Goal: Task Accomplishment & Management: Manage account settings

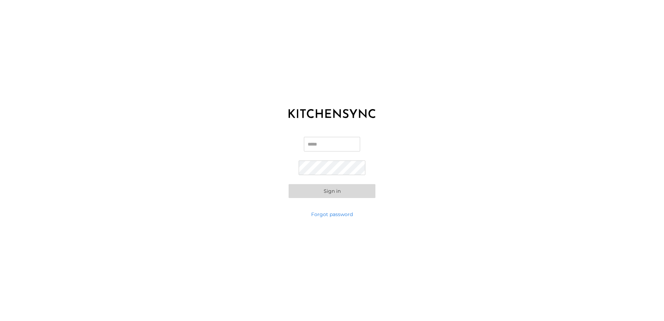
click at [347, 145] on input "Email" at bounding box center [332, 144] width 56 height 15
click at [346, 145] on input "Email" at bounding box center [332, 144] width 56 height 15
click at [322, 145] on input "Email" at bounding box center [332, 144] width 56 height 15
click at [327, 144] on input "Email" at bounding box center [332, 144] width 56 height 15
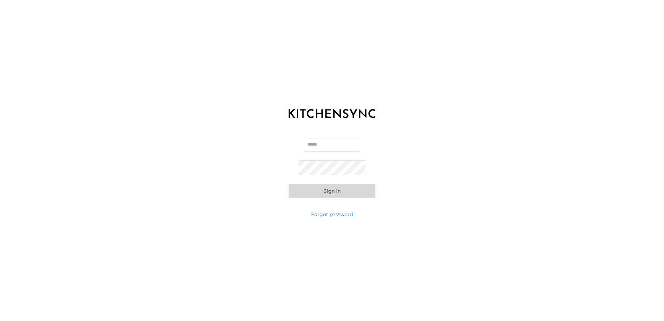
click at [328, 146] on input "Email" at bounding box center [332, 144] width 56 height 15
type input "**********"
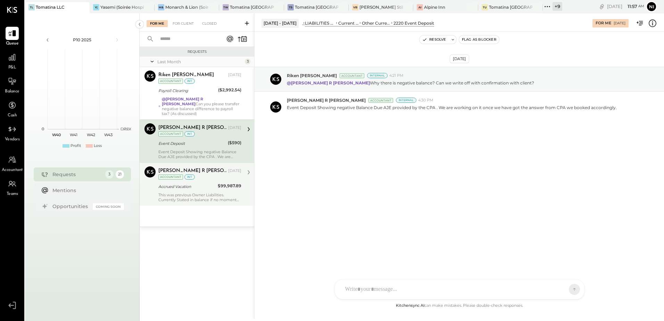
click at [199, 192] on div "This was previous Owner Liabilities. Currently Stated in balance if no moment a…" at bounding box center [199, 197] width 83 height 10
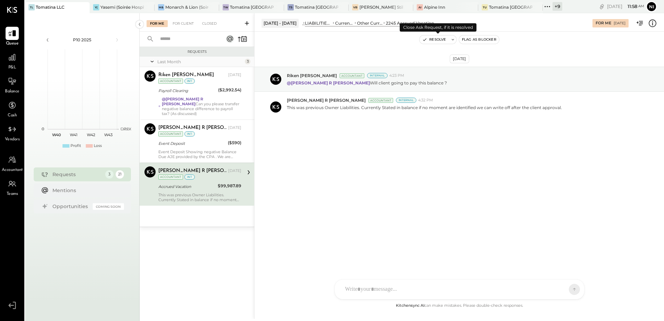
click at [452, 40] on icon at bounding box center [452, 39] width 2 height 1
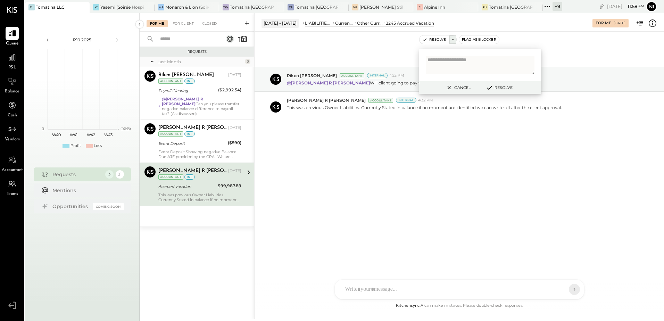
click at [504, 89] on button "Resolve" at bounding box center [498, 87] width 31 height 8
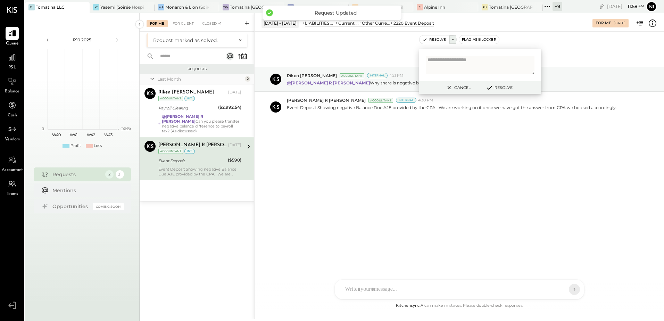
click at [412, 171] on div "Sep 16th, 2025 Riken Shethiya Accountant Internal 4:21 PM @Chintan R Dave Why t…" at bounding box center [458, 111] width 409 height 125
click at [456, 87] on button "Cancel" at bounding box center [458, 87] width 30 height 9
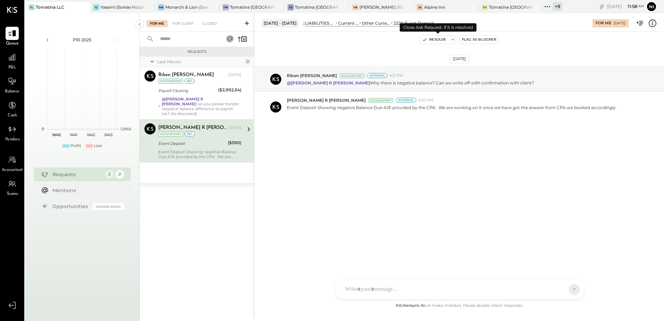
click at [452, 41] on icon at bounding box center [452, 39] width 5 height 5
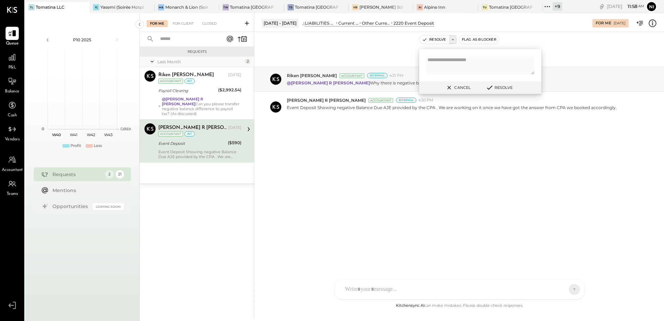
click at [508, 88] on button "Resolve" at bounding box center [498, 87] width 31 height 8
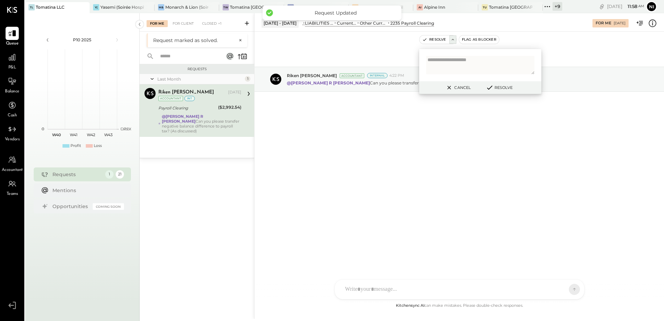
click at [456, 86] on button "Cancel" at bounding box center [458, 87] width 30 height 9
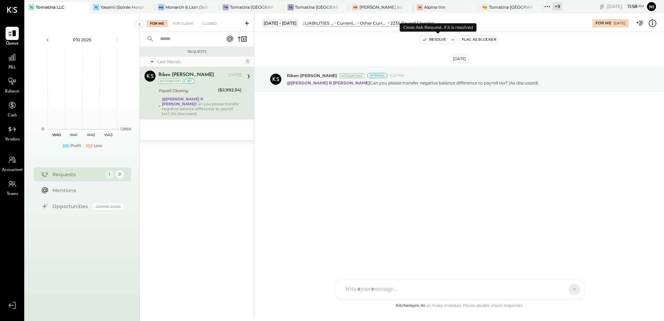
click at [449, 40] on button at bounding box center [452, 39] width 7 height 8
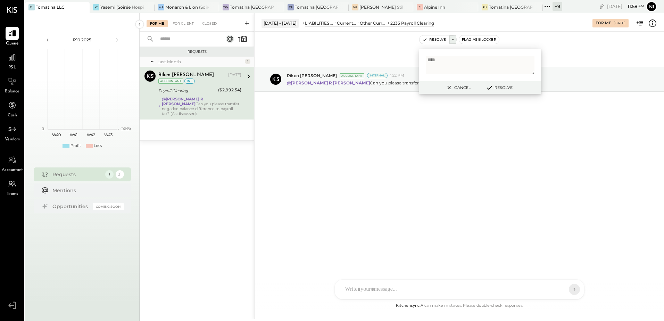
type textarea "****"
click at [506, 89] on button "Resolve" at bounding box center [498, 87] width 31 height 8
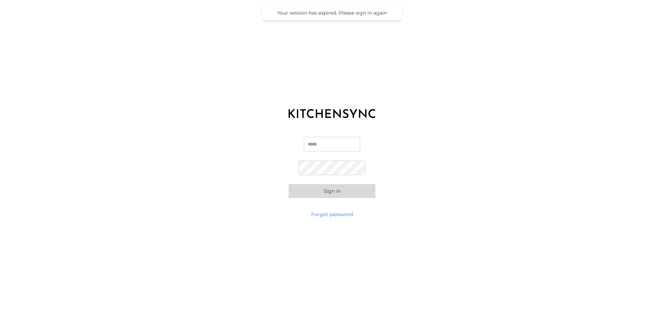
click at [324, 150] on input "Email" at bounding box center [332, 144] width 56 height 15
type input "**********"
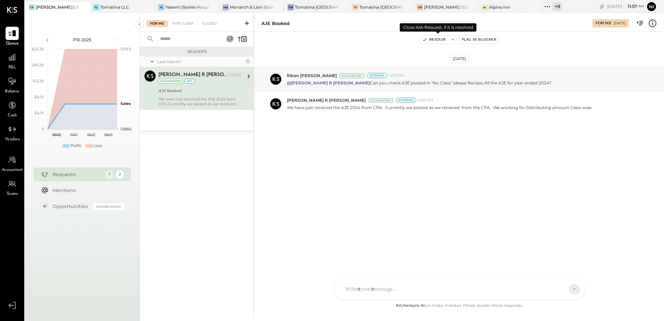
click at [453, 38] on icon at bounding box center [452, 39] width 5 height 5
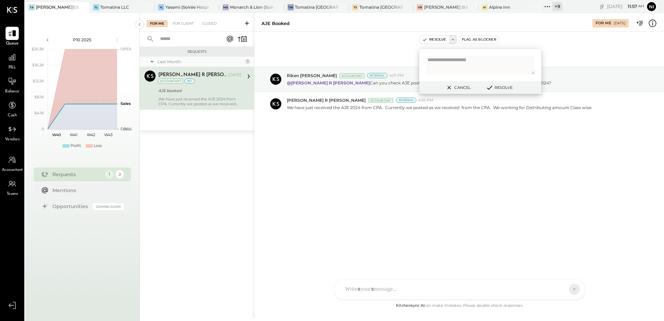
click at [500, 87] on button "Resolve" at bounding box center [498, 87] width 31 height 8
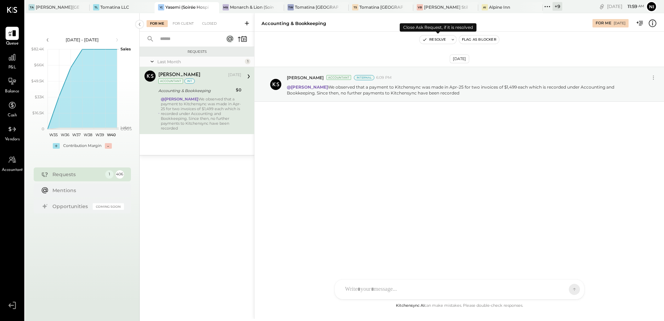
click at [452, 41] on icon at bounding box center [452, 39] width 5 height 5
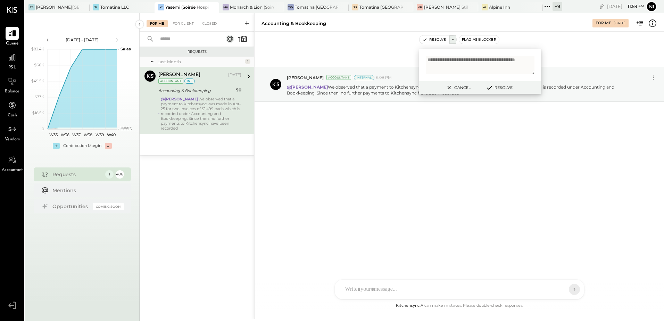
type textarea "**********"
click at [511, 86] on button "Resolve" at bounding box center [498, 87] width 31 height 8
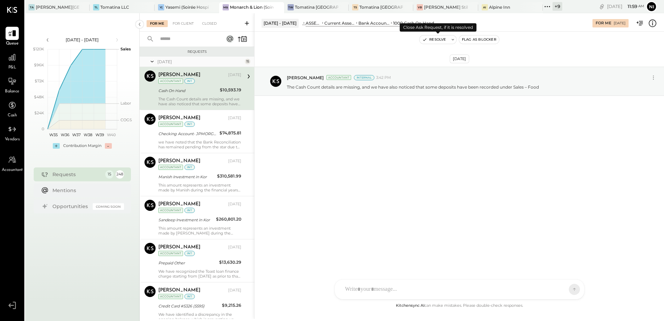
click at [449, 42] on button at bounding box center [452, 39] width 7 height 8
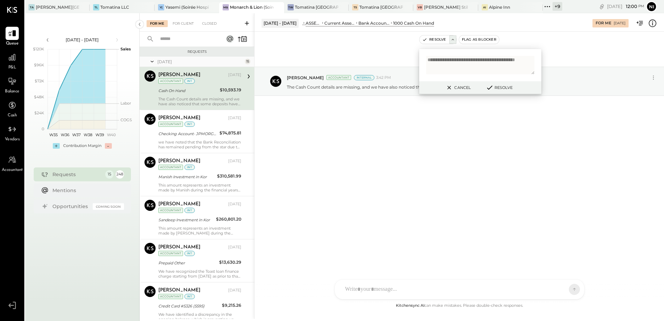
type textarea "**********"
click at [508, 87] on button "Resolve" at bounding box center [498, 87] width 31 height 8
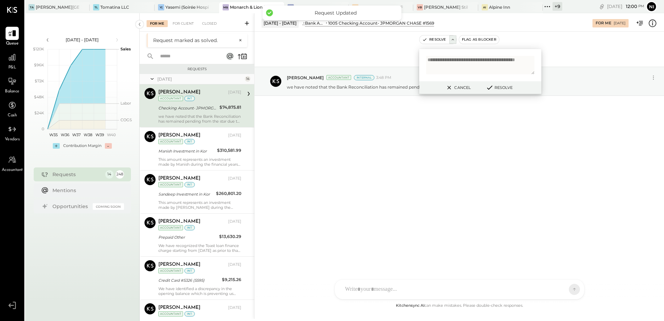
click at [507, 87] on button "Resolve" at bounding box center [498, 87] width 31 height 8
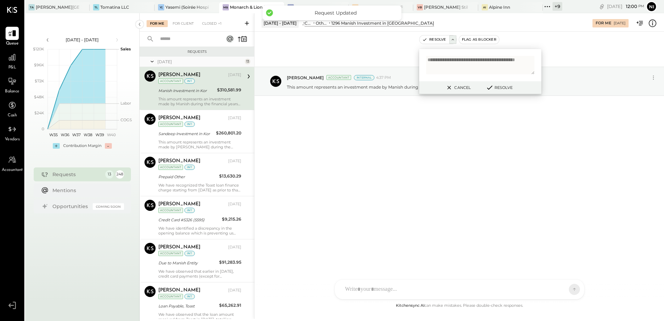
click at [507, 87] on button "Resolve" at bounding box center [498, 87] width 31 height 8
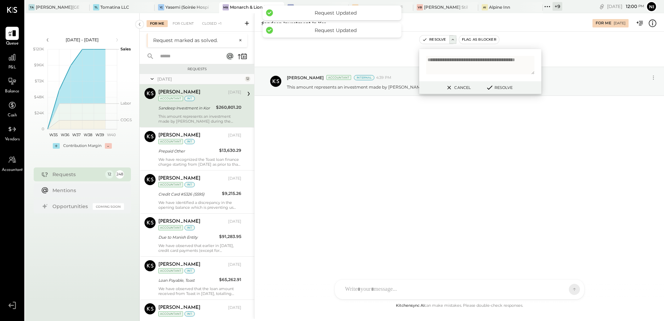
click at [507, 87] on button "Resolve" at bounding box center [498, 87] width 31 height 8
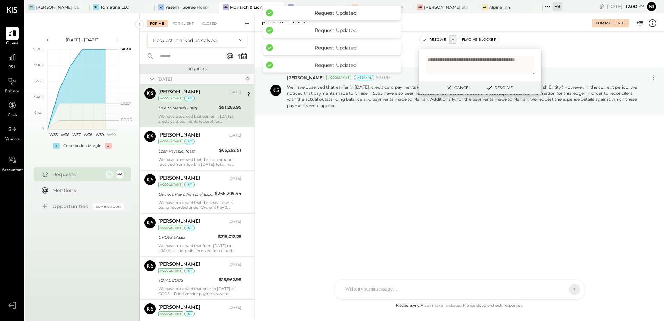
click at [507, 87] on button "Resolve" at bounding box center [498, 87] width 31 height 8
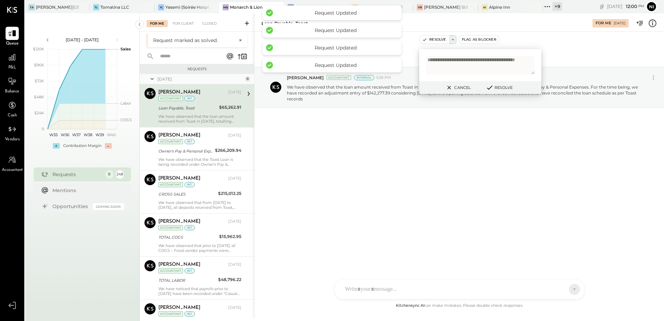
click at [507, 87] on button "Resolve" at bounding box center [498, 87] width 31 height 8
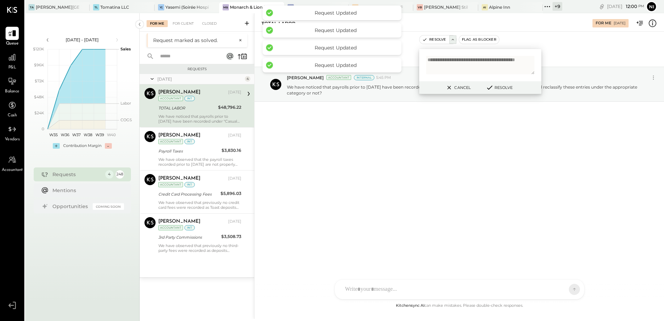
click at [507, 87] on button "Resolve" at bounding box center [498, 87] width 31 height 8
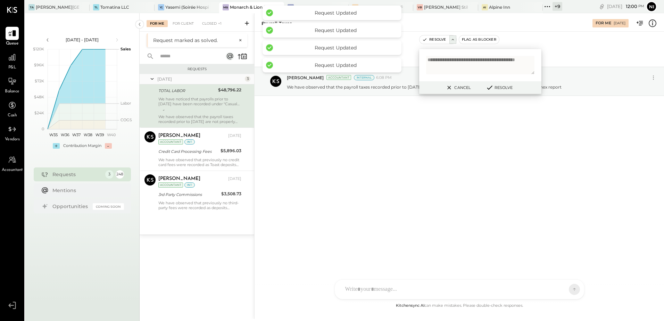
click at [507, 87] on button "Resolve" at bounding box center [498, 87] width 31 height 8
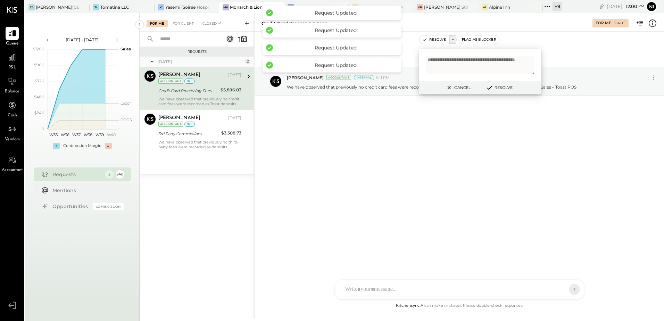
click at [507, 87] on button "Resolve" at bounding box center [498, 87] width 31 height 8
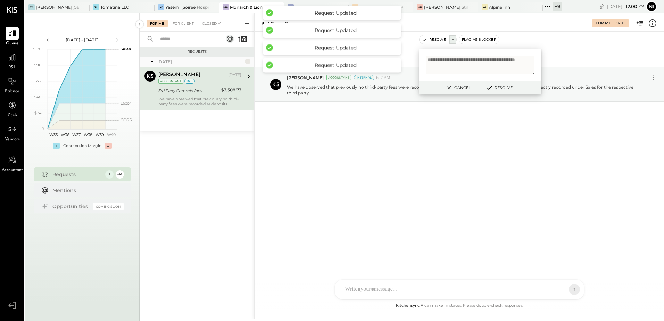
click at [507, 87] on button "Resolve" at bounding box center [498, 87] width 31 height 8
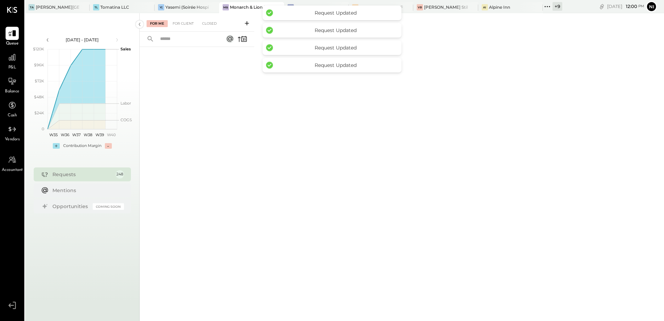
click at [498, 122] on div "For Me For Client Closed" at bounding box center [402, 165] width 524 height 305
